Goal: Subscribe to service/newsletter

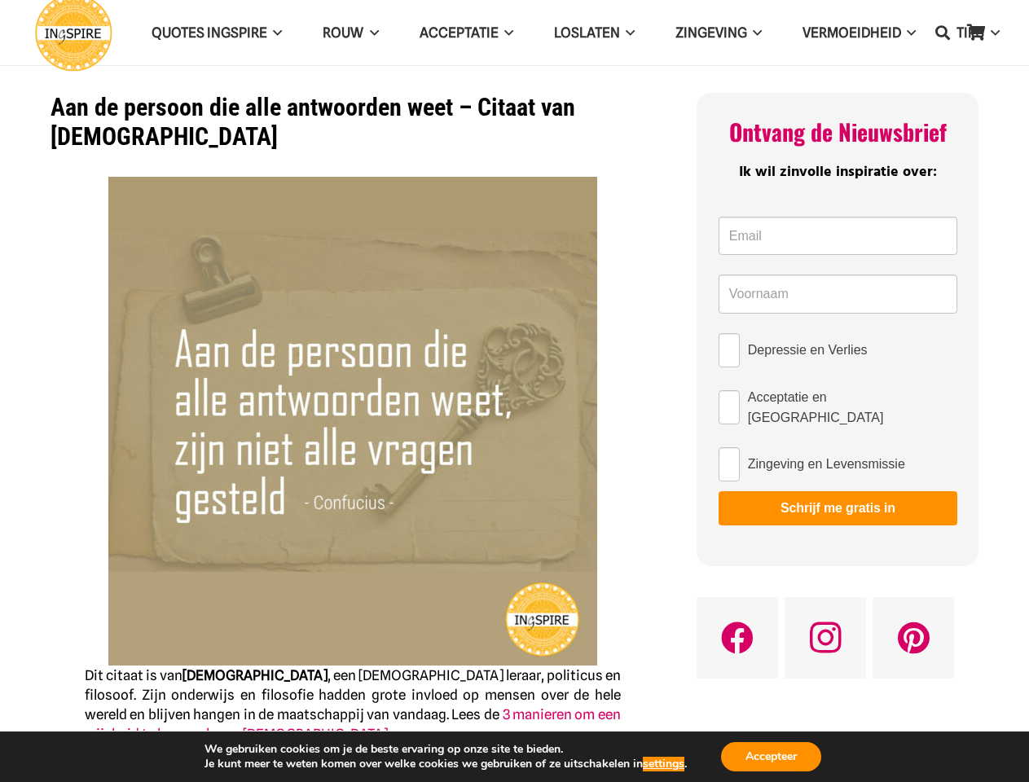
click at [514, 391] on img at bounding box center [352, 421] width 489 height 489
click at [943, 33] on icon "Zoeken" at bounding box center [942, 32] width 15 height 41
click at [727, 350] on input "Depressie en Verlies" at bounding box center [729, 350] width 21 height 34
checkbox input "true"
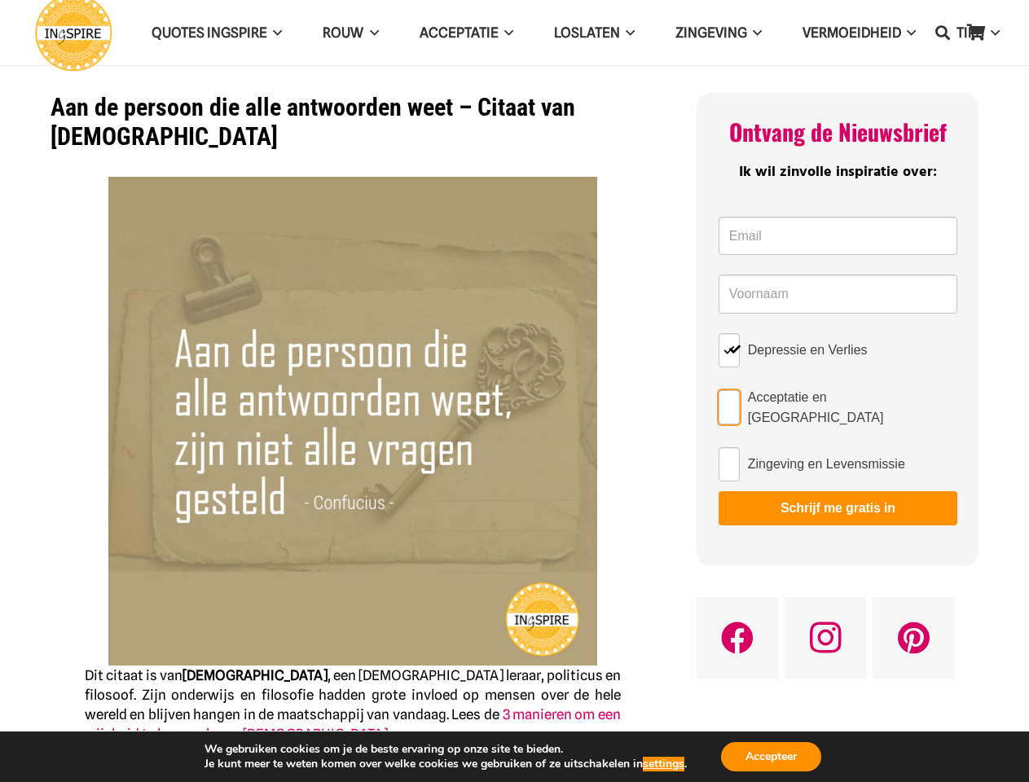
click at [727, 404] on input "Acceptatie en [GEOGRAPHIC_DATA]" at bounding box center [729, 407] width 21 height 34
checkbox input "true"
click at [727, 458] on input "Zingeving en Levensmissie" at bounding box center [729, 464] width 21 height 34
checkbox input "true"
click at [826, 502] on button "Schrijf me gratis in" at bounding box center [838, 508] width 239 height 34
